Goal: Transaction & Acquisition: Purchase product/service

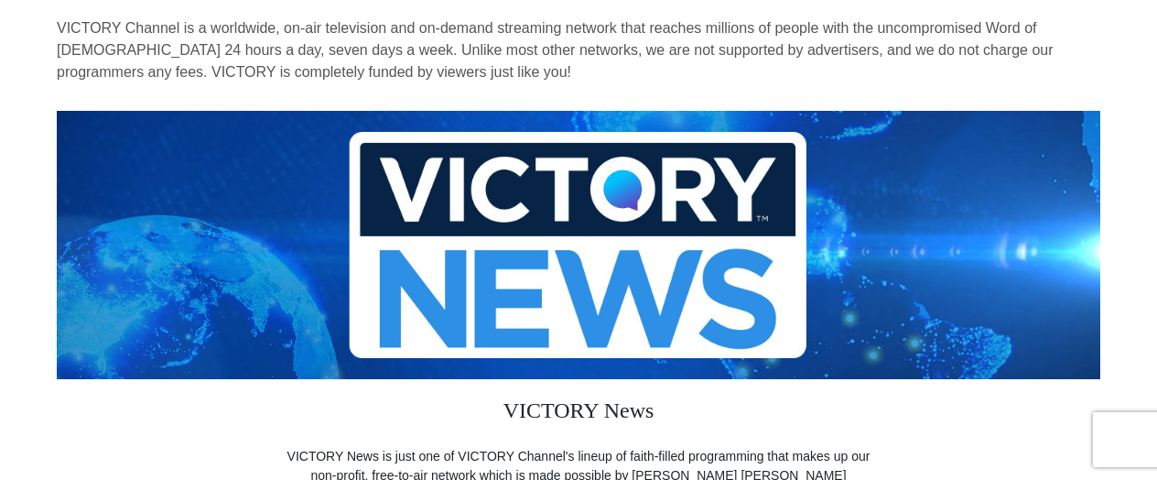
scroll to position [92, 0]
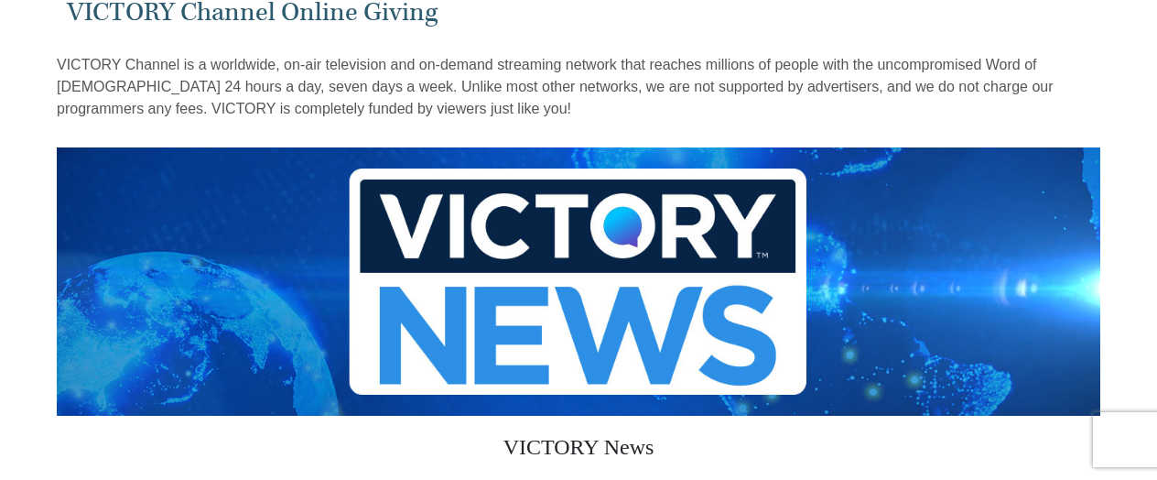
click at [571, 257] on img at bounding box center [578, 281] width 1043 height 268
click at [555, 253] on img at bounding box center [578, 281] width 1043 height 268
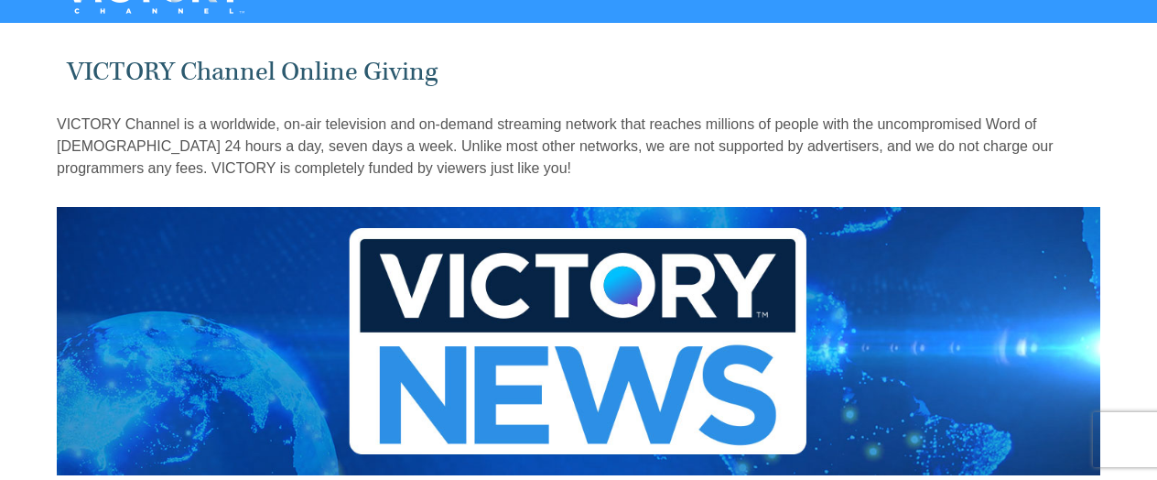
scroll to position [0, 0]
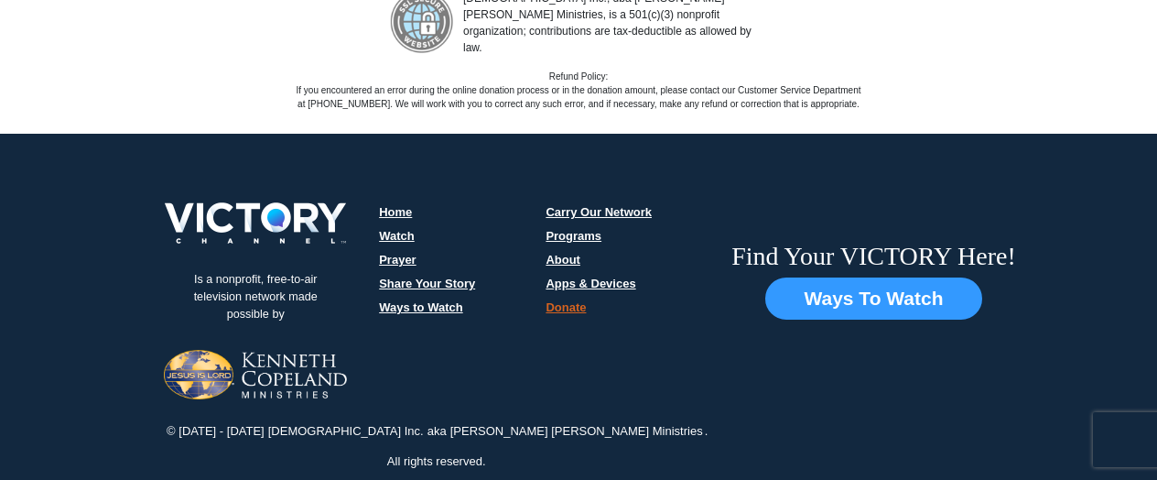
scroll to position [2715, 0]
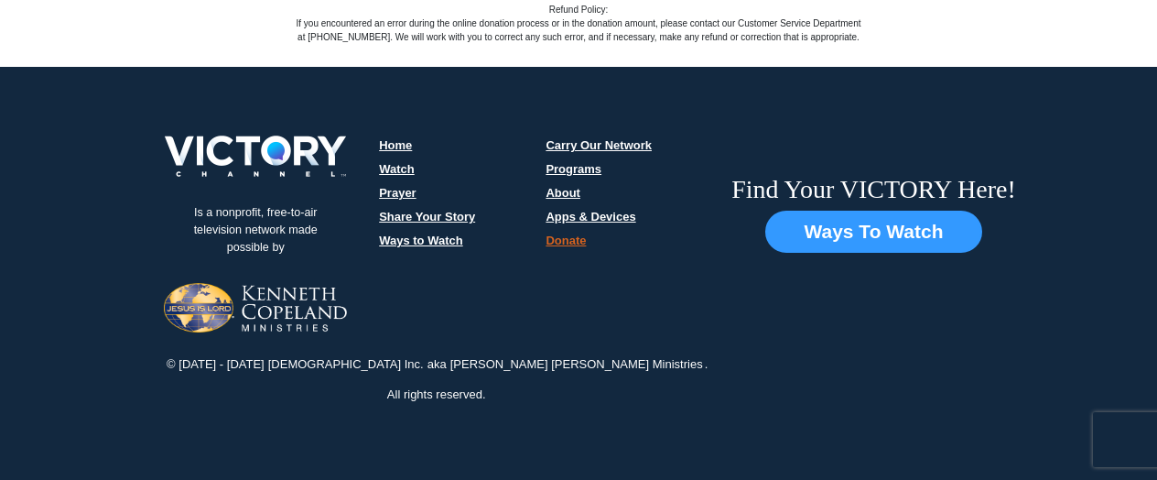
click at [564, 162] on link "Programs" at bounding box center [573, 169] width 56 height 14
